Goal: Transaction & Acquisition: Subscribe to service/newsletter

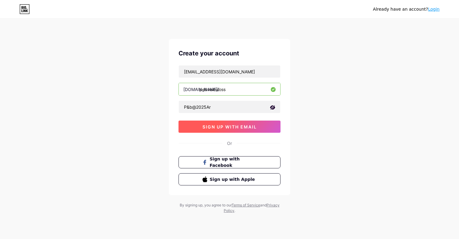
click at [211, 129] on button "sign up with email" at bounding box center [230, 126] width 102 height 12
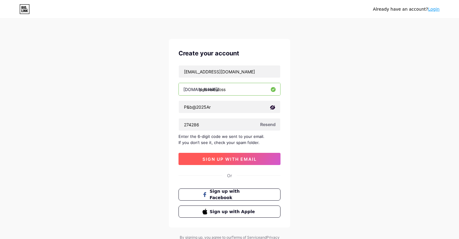
type input "274286"
click at [227, 159] on span "sign up with email" at bounding box center [230, 158] width 54 height 5
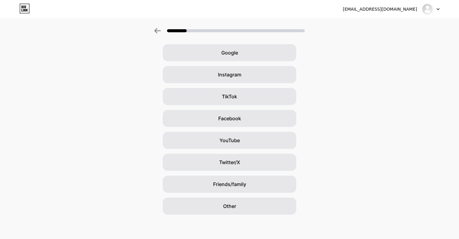
scroll to position [23, 0]
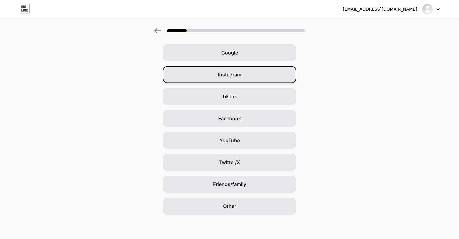
click at [225, 73] on span "Instagram" at bounding box center [229, 74] width 23 height 7
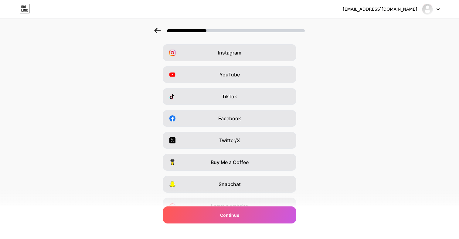
scroll to position [0, 0]
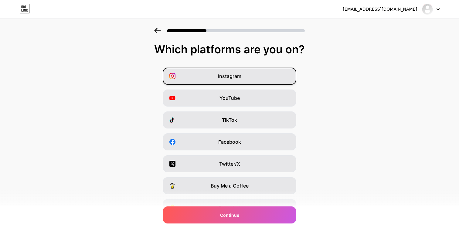
click at [228, 84] on div "Instagram" at bounding box center [230, 75] width 134 height 17
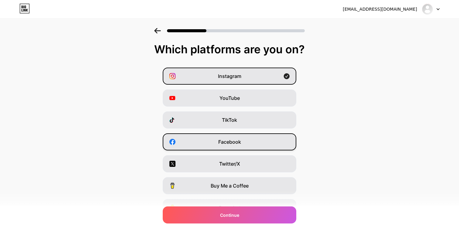
click at [234, 144] on span "Facebook" at bounding box center [229, 141] width 23 height 7
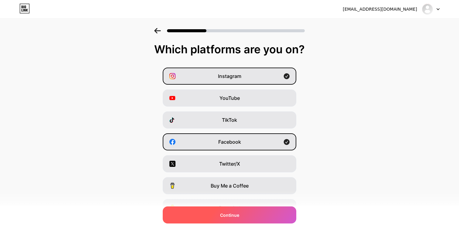
click at [237, 213] on span "Continue" at bounding box center [229, 215] width 19 height 6
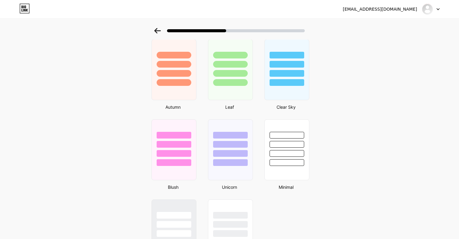
scroll to position [430, 0]
click at [285, 96] on div at bounding box center [287, 69] width 46 height 63
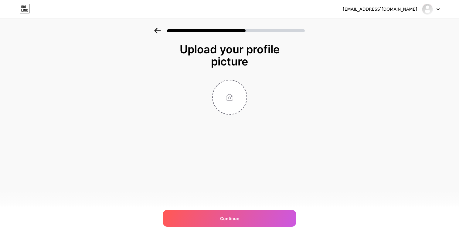
scroll to position [0, 0]
click at [233, 102] on input "file" at bounding box center [230, 97] width 34 height 34
type input "C:\fakepath\WhatsApp Image [DATE] 10.50.32.jpeg"
click at [243, 84] on icon at bounding box center [243, 84] width 2 height 2
click at [232, 94] on input "file" at bounding box center [230, 97] width 34 height 34
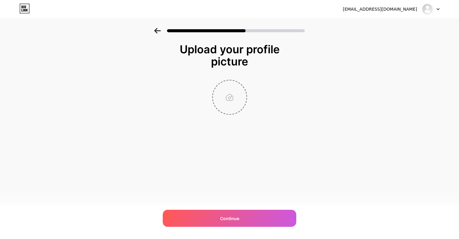
type input "C:\fakepath\WhatsApp Image [DATE] 10.50.32.jpeg"
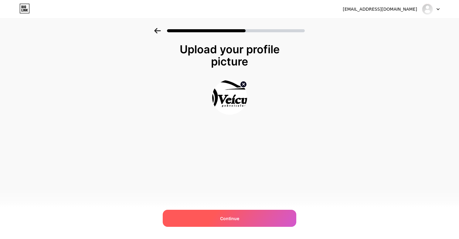
click at [208, 212] on div "Continue" at bounding box center [230, 217] width 134 height 17
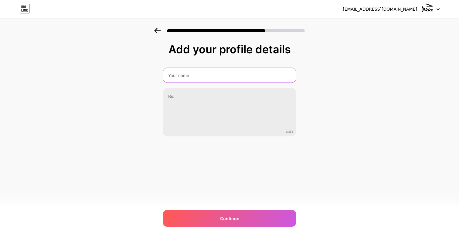
click at [215, 77] on input "text" at bounding box center [229, 75] width 133 height 15
type input "P&B Veículos"
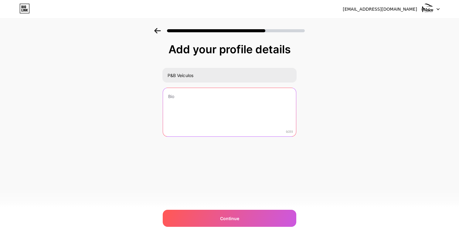
drag, startPoint x: 215, startPoint y: 77, endPoint x: 216, endPoint y: 96, distance: 19.2
click at [216, 96] on textarea at bounding box center [229, 112] width 133 height 49
paste textarea "Com mais de 15 anos de tradição em Nova Friburgo, a P&B Veículos é referência e…"
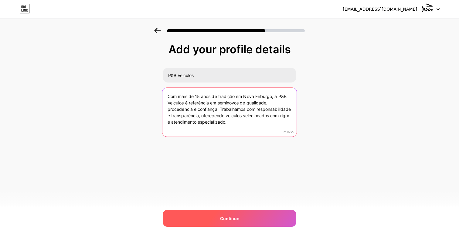
type textarea "Com mais de 15 anos de tradição em Nova Friburgo, a P&B Veículos é referência e…"
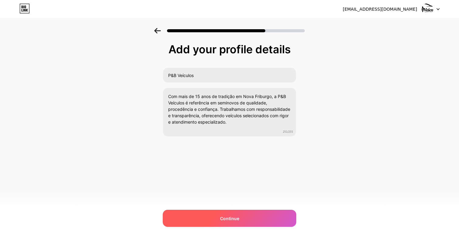
click at [249, 221] on div "Continue" at bounding box center [230, 217] width 134 height 17
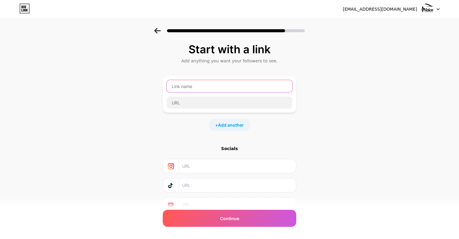
click at [198, 88] on input "text" at bounding box center [230, 86] width 126 height 12
type input "p"
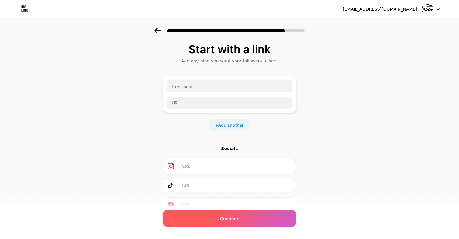
click at [222, 225] on div "Continue" at bounding box center [230, 217] width 134 height 17
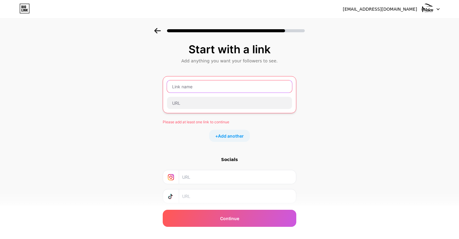
click at [184, 83] on input "text" at bounding box center [229, 86] width 125 height 12
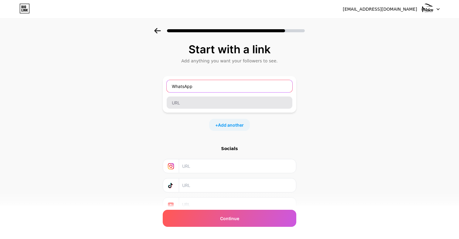
type input "WhatsApp"
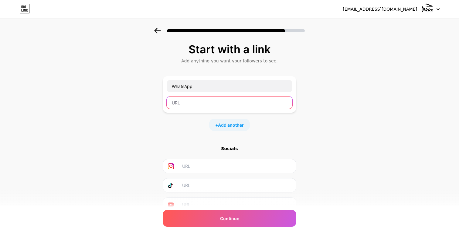
click at [198, 98] on input "text" at bounding box center [230, 102] width 126 height 12
click at [224, 107] on input "text" at bounding box center [230, 102] width 126 height 12
paste input "[DOMAIN_NAME][URL]"
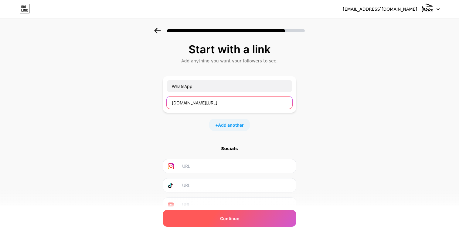
type input "[DOMAIN_NAME][URL]"
click at [232, 221] on span "Continue" at bounding box center [229, 218] width 19 height 6
click at [238, 218] on span "Continue" at bounding box center [229, 218] width 19 height 6
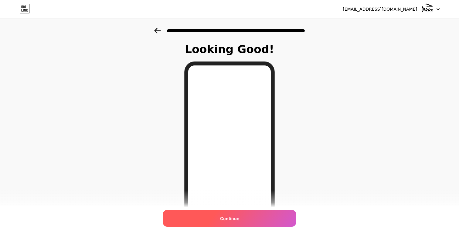
click at [225, 214] on div "Continue" at bounding box center [230, 217] width 134 height 17
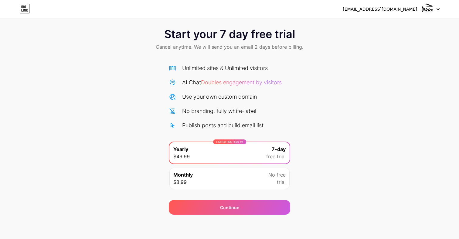
scroll to position [6, 0]
click at [115, 180] on div "Start your 7 day free trial Cancel anytime. We will send you an email 2 days be…" at bounding box center [229, 118] width 459 height 192
click at [265, 176] on div "Monthly $8.99 No free trial" at bounding box center [230, 177] width 120 height 21
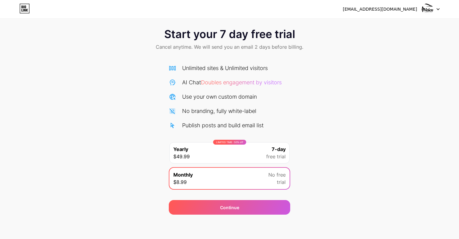
click at [265, 156] on div "LIMITED TIME : 50% off Yearly $49.99 7-day free trial" at bounding box center [230, 152] width 120 height 21
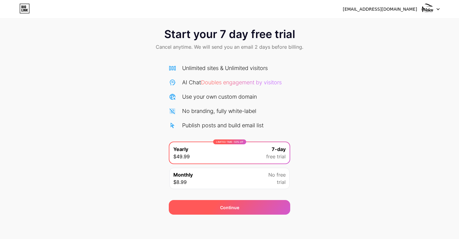
click at [260, 200] on div "Continue" at bounding box center [230, 207] width 122 height 15
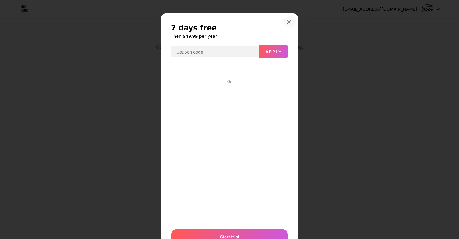
scroll to position [0, 0]
click at [288, 20] on icon at bounding box center [289, 21] width 3 height 3
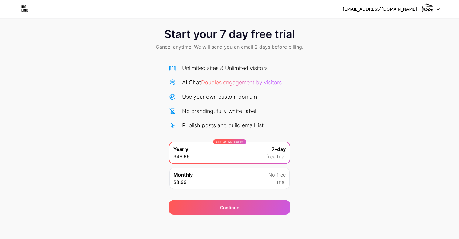
click at [277, 175] on span "No free" at bounding box center [277, 174] width 17 height 7
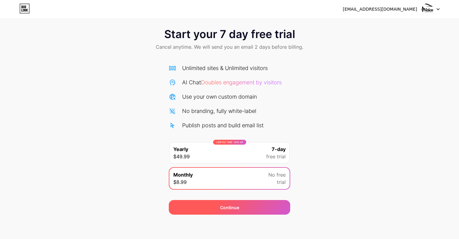
click at [268, 213] on div "Continue" at bounding box center [230, 207] width 122 height 15
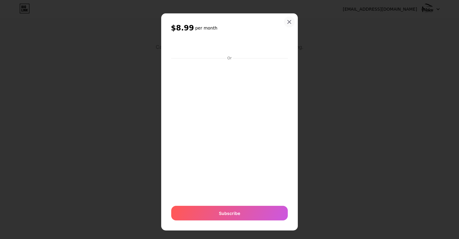
click at [290, 23] on icon at bounding box center [289, 21] width 5 height 5
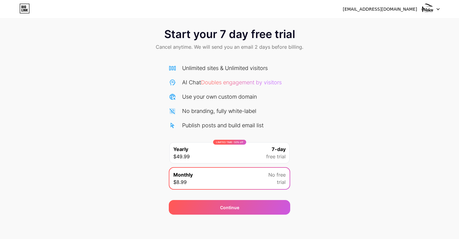
scroll to position [6, 0]
click at [217, 48] on span "Cancel anytime. We will send you an email 2 days before billing." at bounding box center [230, 46] width 148 height 7
click at [23, 8] on icon at bounding box center [24, 9] width 10 height 10
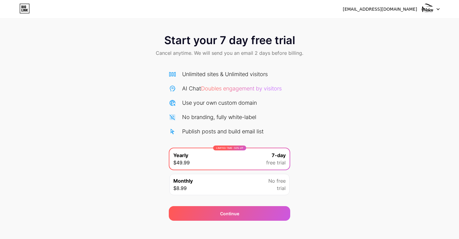
click at [429, 8] on img at bounding box center [428, 9] width 12 height 12
click at [377, 73] on div "Start your 7 day free trial Cancel anytime. We will send you an email 2 days be…" at bounding box center [229, 124] width 459 height 192
click at [433, 10] on img at bounding box center [428, 9] width 12 height 12
click at [391, 29] on li "Logout" at bounding box center [401, 25] width 75 height 16
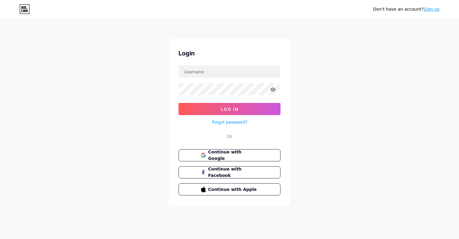
click at [302, 103] on div "Don't have an account? Sign up Login Log In Forgot password? Or Continue with G…" at bounding box center [229, 112] width 459 height 224
